Goal: Check status

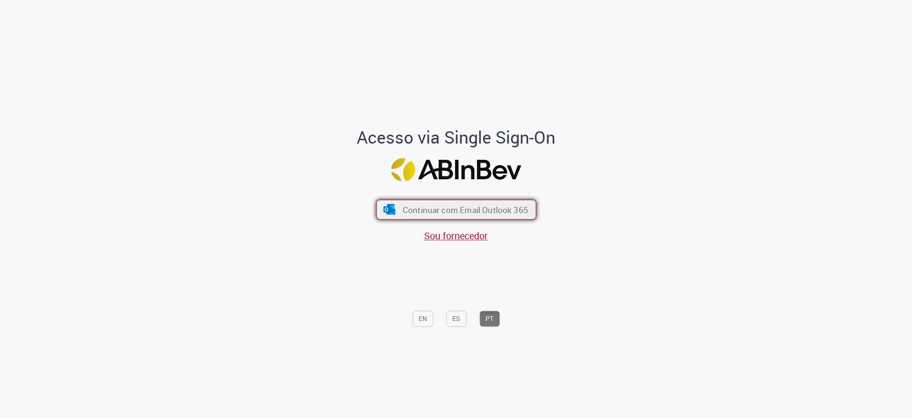
click at [497, 203] on button "Continuar com Email Outlook 365" at bounding box center [456, 210] width 160 height 20
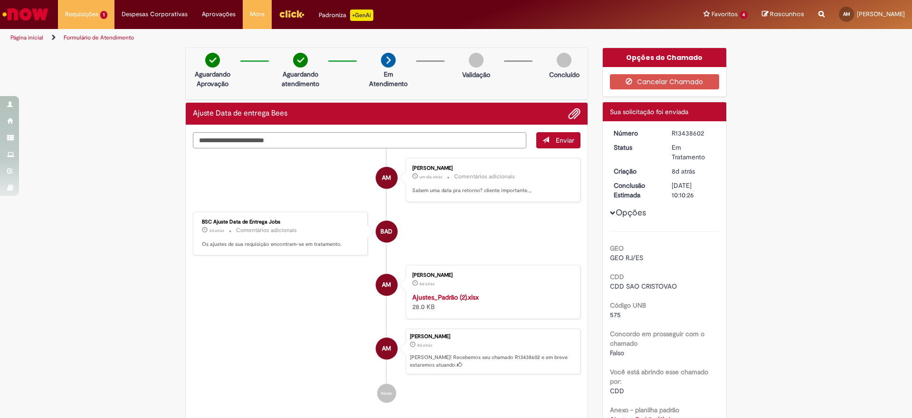
click at [349, 139] on textarea "Digite sua mensagem aqui..." at bounding box center [360, 140] width 334 height 16
type textarea "*******"
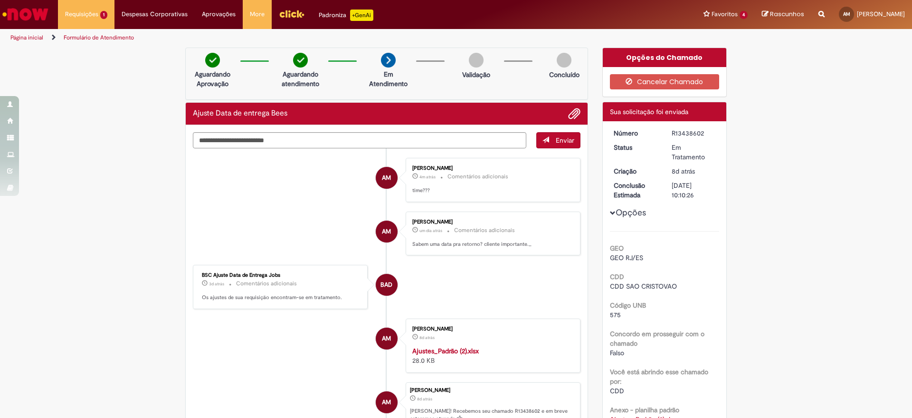
click at [277, 239] on li "AM [PERSON_NAME] um dia atrás um dia atrás Comentários adicionais Sabem uma dat…" at bounding box center [387, 233] width 388 height 44
click at [311, 175] on li "AM [PERSON_NAME] 4m atrás 4 minutos atrás Comentários adicionais time???" at bounding box center [387, 180] width 388 height 44
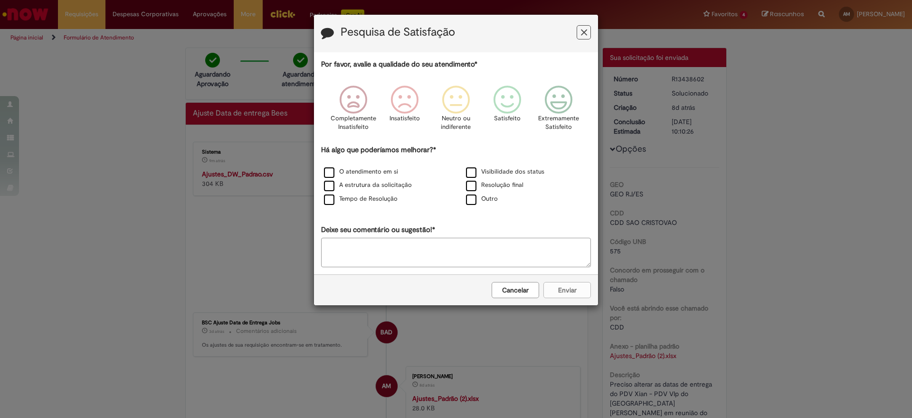
click at [118, 203] on div "Pesquisa de Satisfação Por favor, avalie a qualidade do seu atendimento* Comple…" at bounding box center [456, 209] width 912 height 418
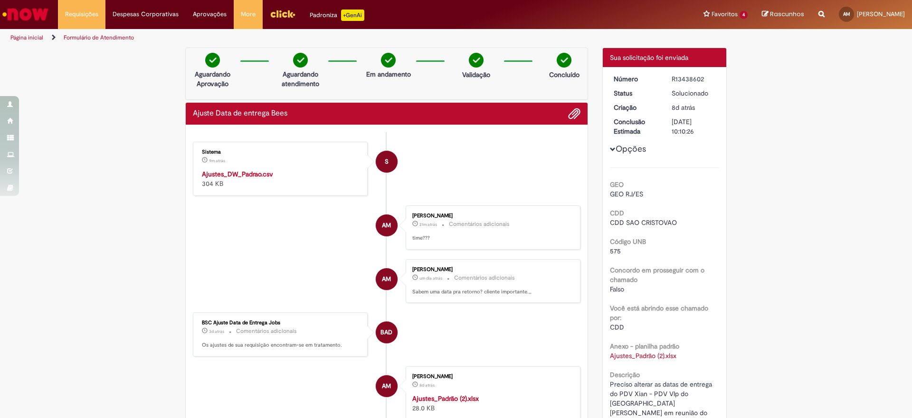
click at [241, 172] on strong "Ajustes_DW_Padrao.csv" at bounding box center [237, 174] width 71 height 9
click at [168, 267] on div "Verificar Código de Barras Aguardando Aprovação Aguardando atendimento Em andam…" at bounding box center [456, 384] width 912 height 673
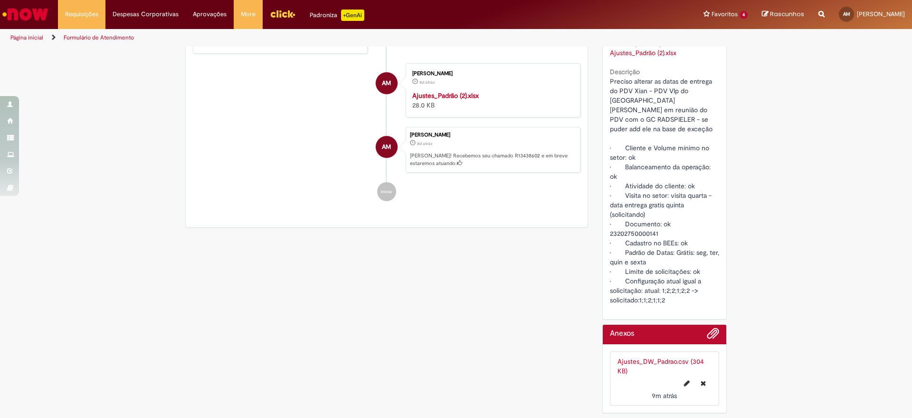
click at [456, 95] on strong "Ajustes_Padrão (2).xlsx" at bounding box center [445, 95] width 67 height 9
click at [624, 89] on span "Preciso alterar as datas de entrega do PDV Xian - PDV VIp do [GEOGRAPHIC_DATA][…" at bounding box center [665, 190] width 111 height 227
